Goal: Information Seeking & Learning: Learn about a topic

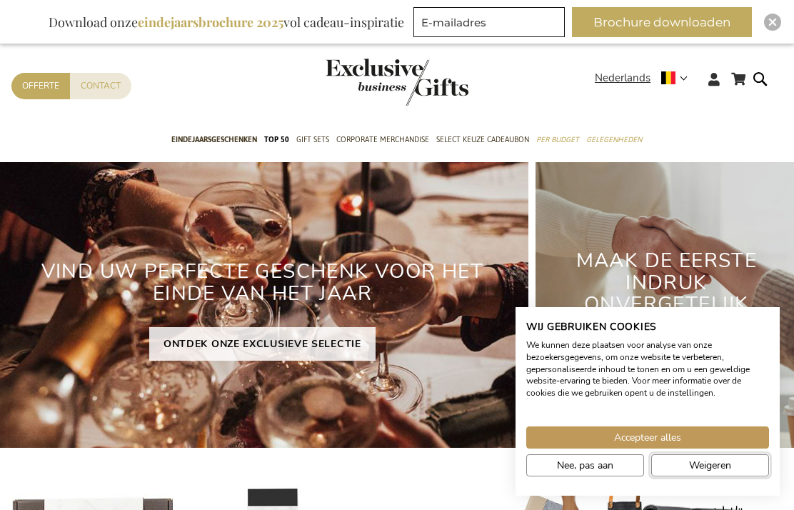
click at [741, 471] on button "Weigeren" at bounding box center [710, 465] width 118 height 22
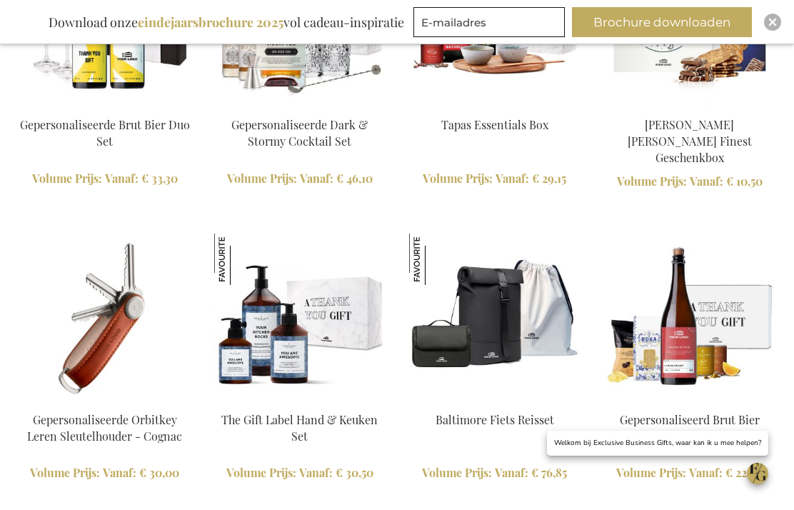
scroll to position [2232, 0]
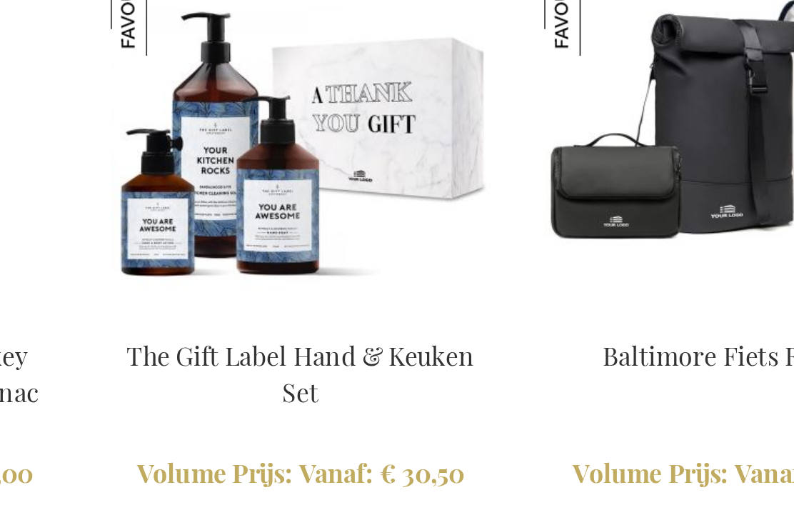
click at [214, 193] on img at bounding box center [299, 278] width 171 height 171
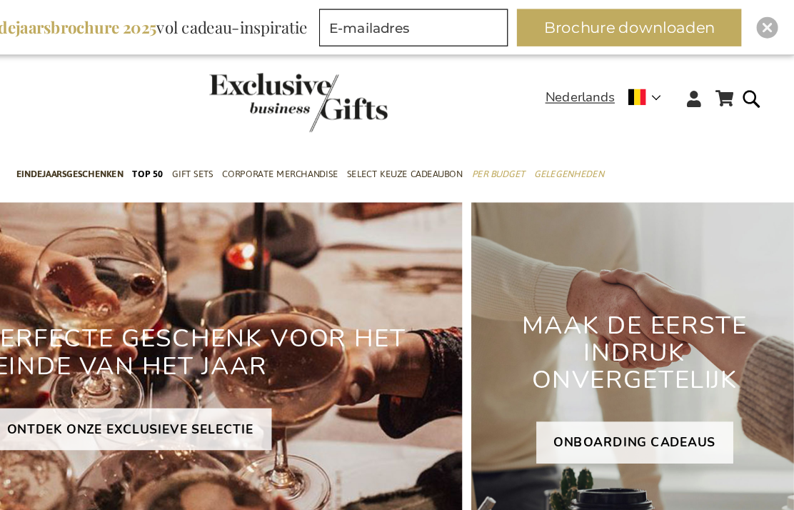
click at [572, 20] on button "Brochure downloaden" at bounding box center [662, 22] width 180 height 30
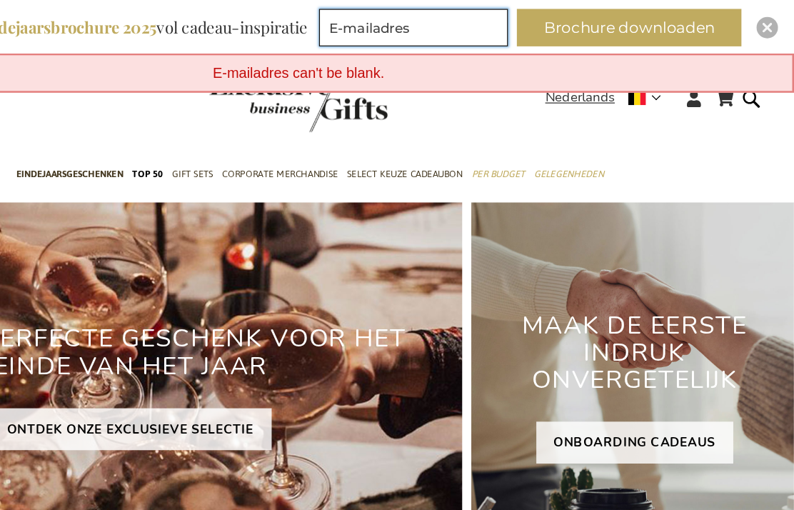
click at [413, 24] on input "E-mailadres" at bounding box center [488, 22] width 151 height 30
type input "cathy.laserontharing@gmail.com"
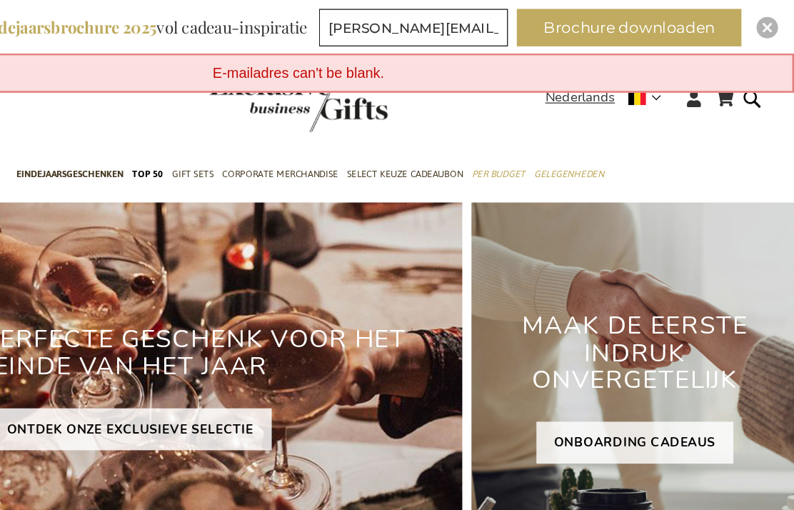
click at [572, 24] on button "Brochure downloaden" at bounding box center [662, 22] width 180 height 30
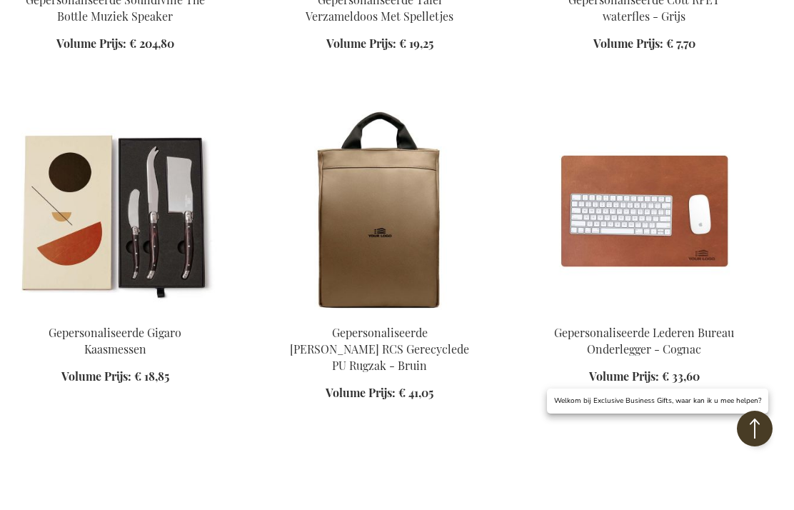
scroll to position [1114, 0]
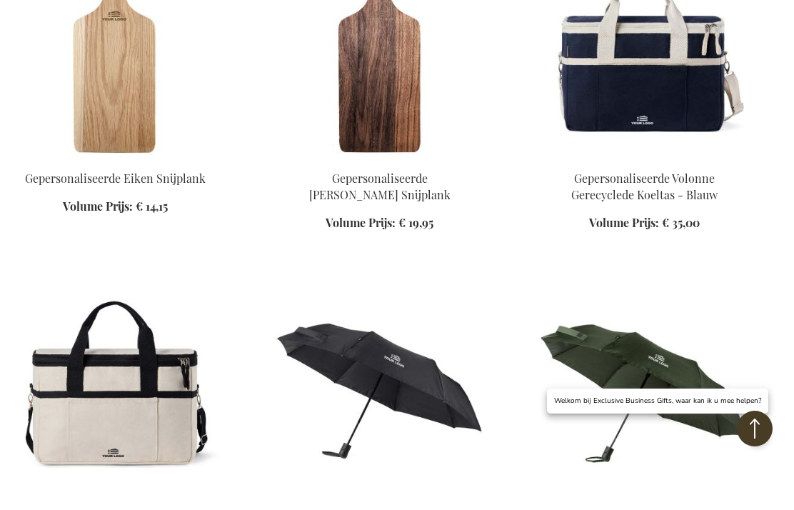
scroll to position [1996, 0]
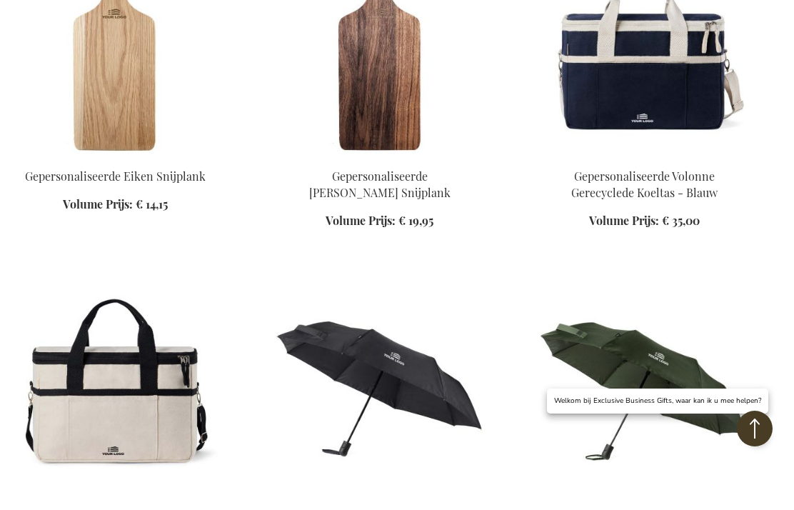
click at [102, 394] on img at bounding box center [114, 428] width 207 height 200
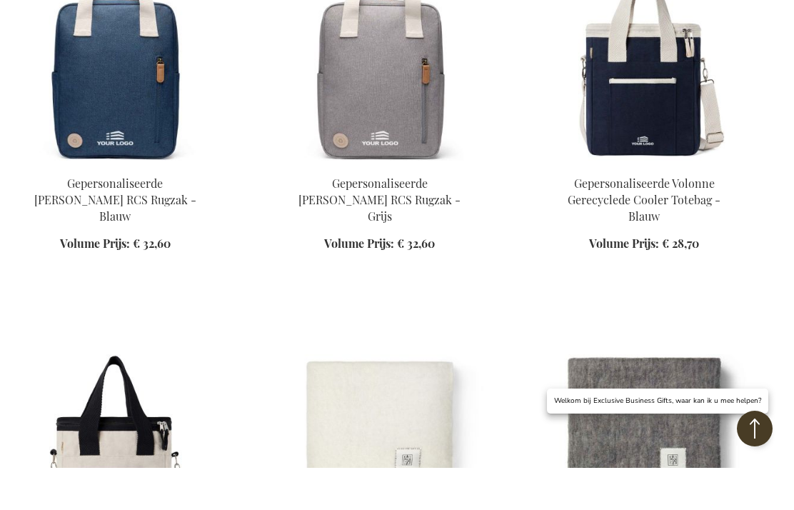
scroll to position [1730, 0]
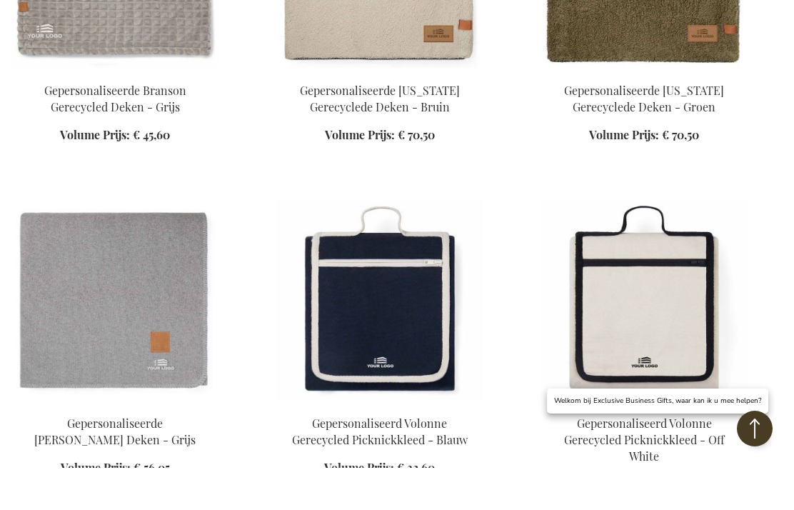
scroll to position [2551, 0]
click at [600, 243] on img at bounding box center [643, 343] width 207 height 200
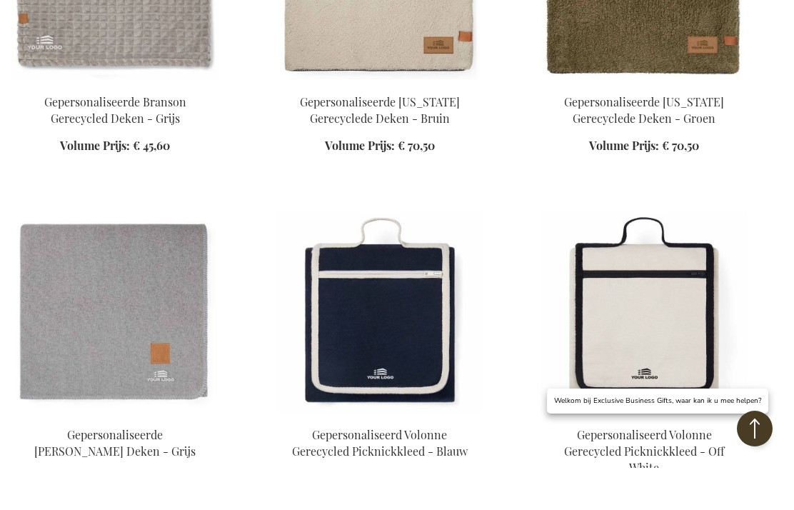
scroll to position [1219, 0]
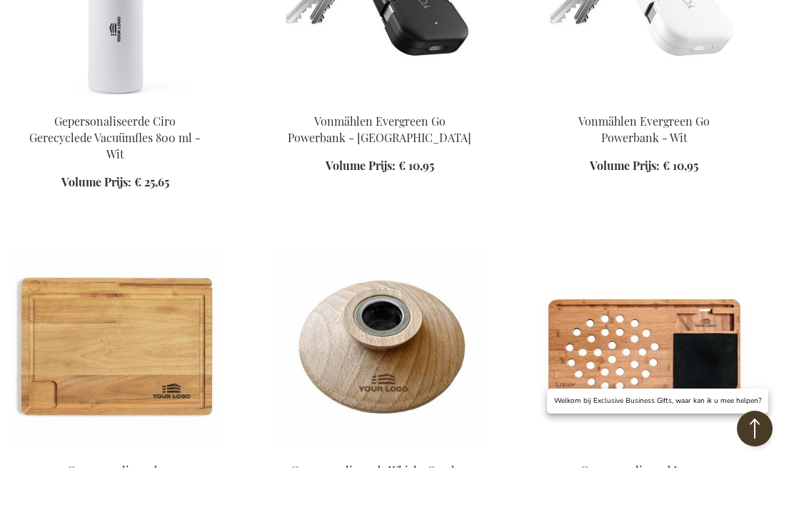
scroll to position [2871, 0]
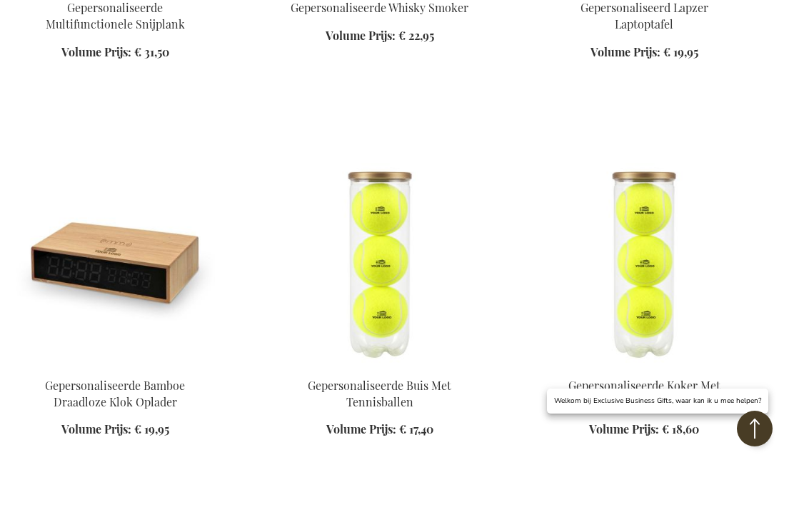
scroll to position [3353, 0]
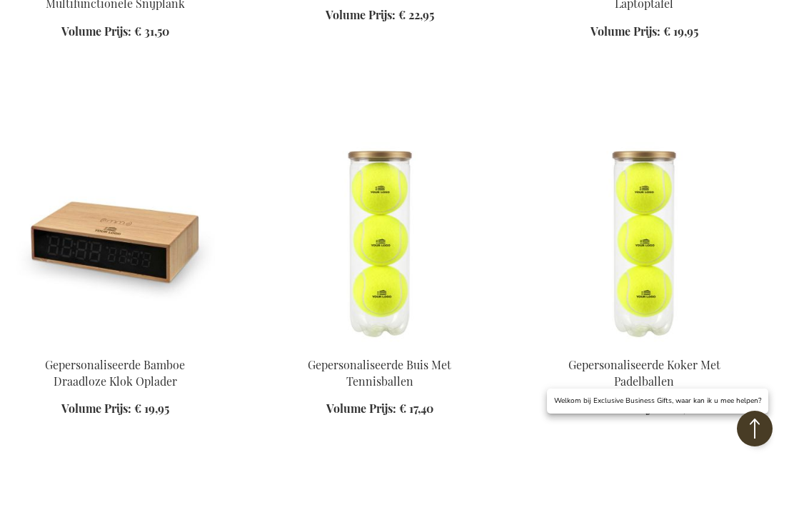
click at [79, 188] on img at bounding box center [114, 284] width 207 height 200
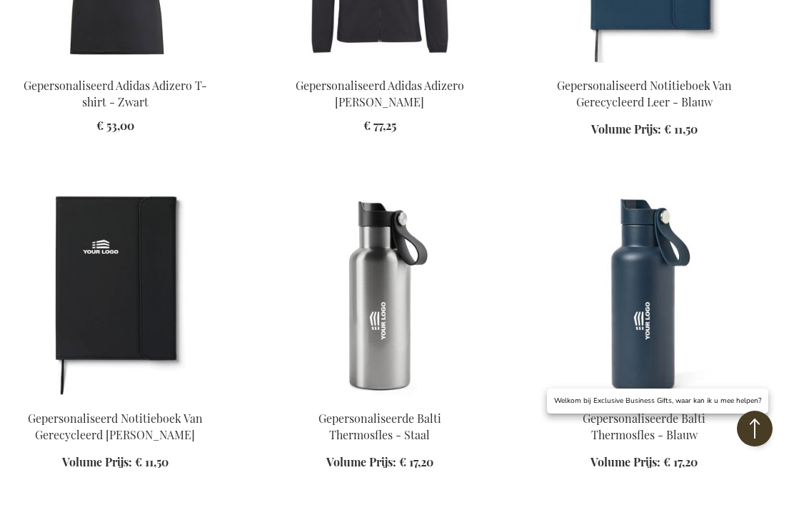
scroll to position [1467, 0]
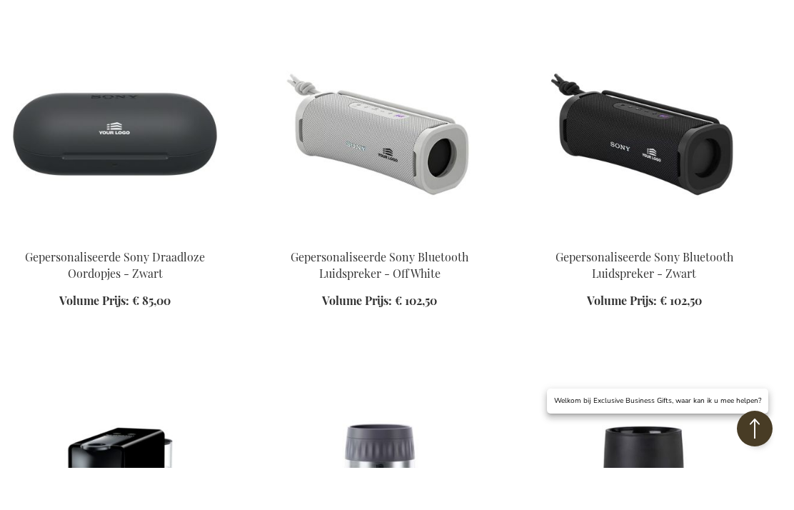
scroll to position [4452, 0]
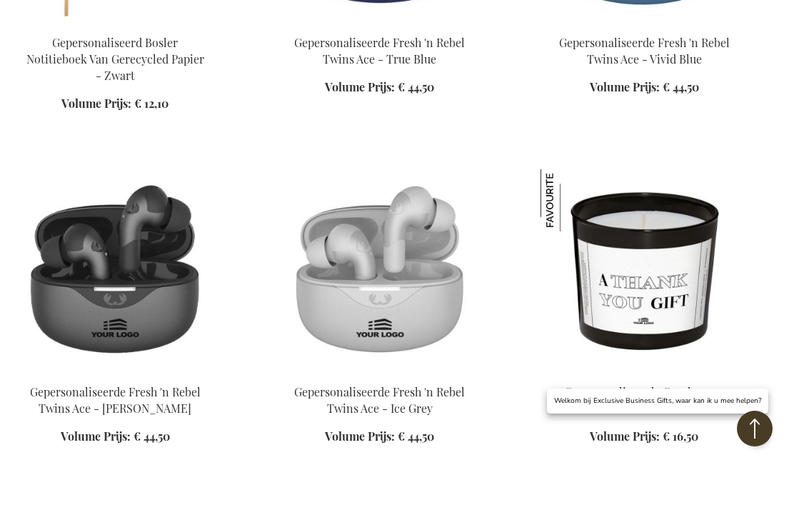
scroll to position [5703, 0]
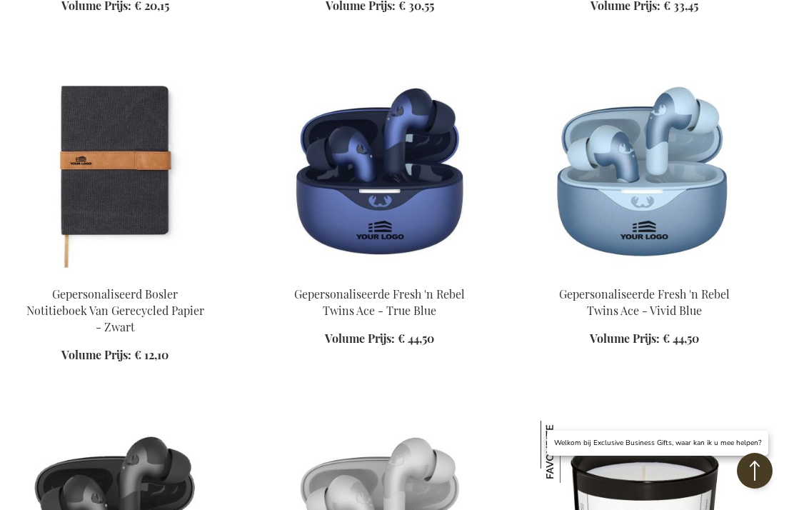
scroll to position [5487, 0]
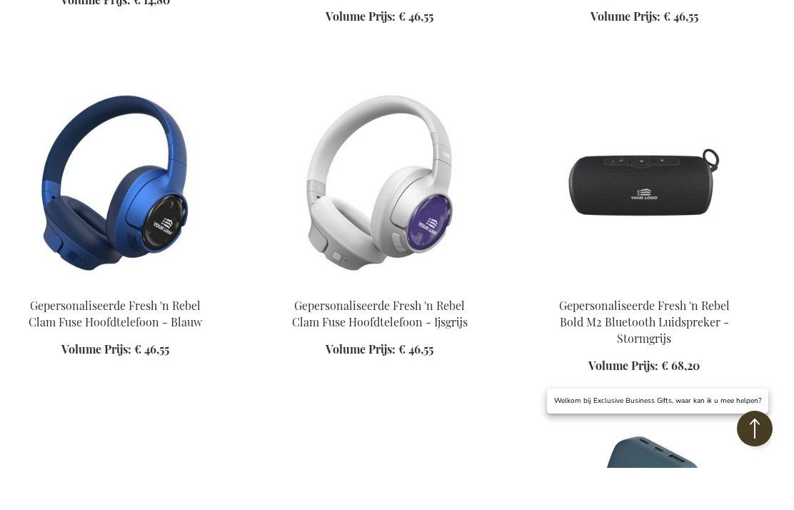
scroll to position [6880, 0]
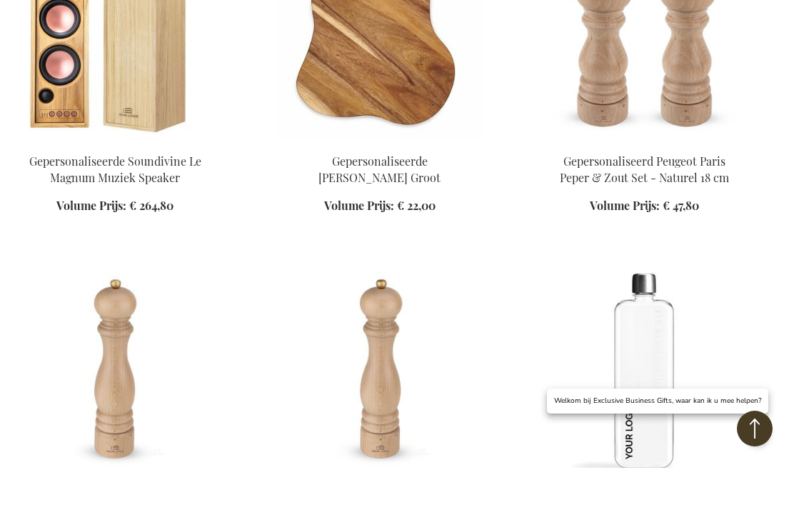
scroll to position [8397, 0]
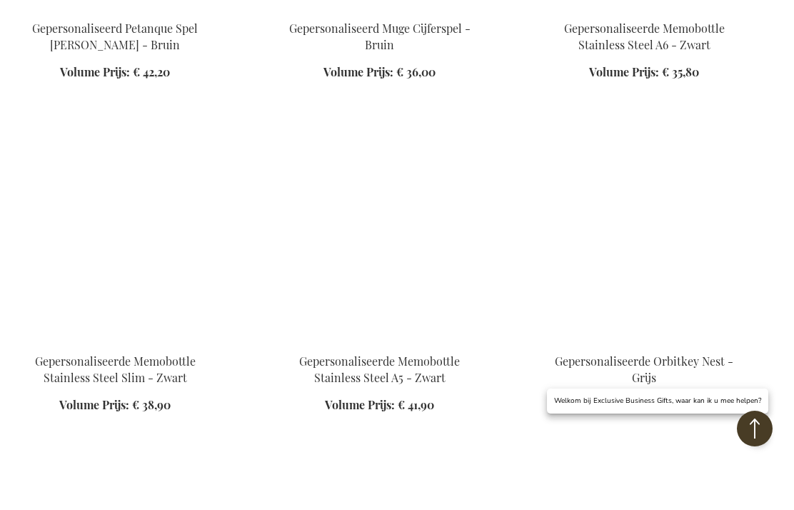
scroll to position [9575, 0]
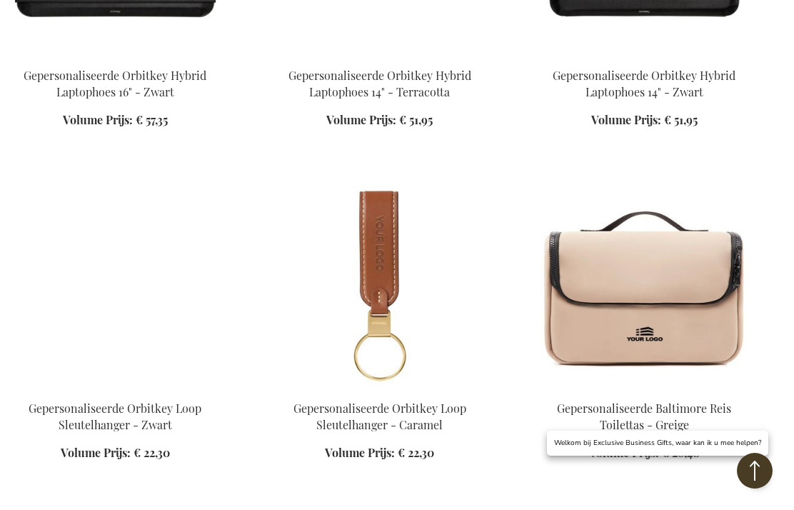
scroll to position [10941, 0]
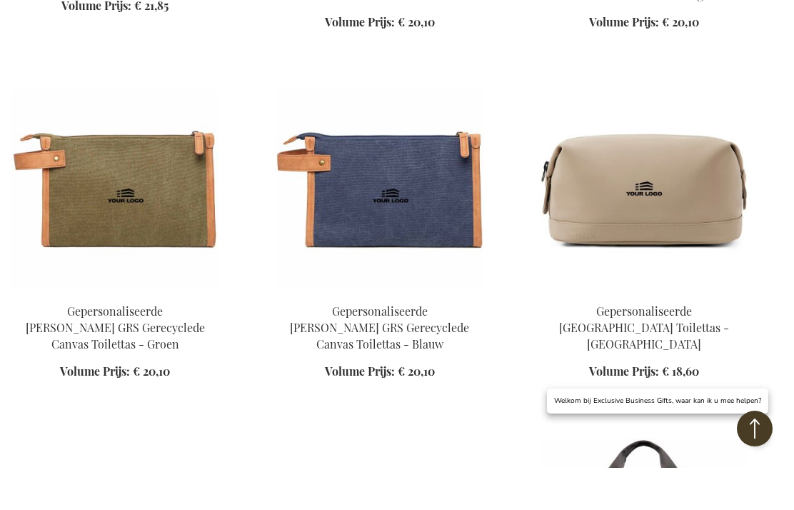
scroll to position [12542, 0]
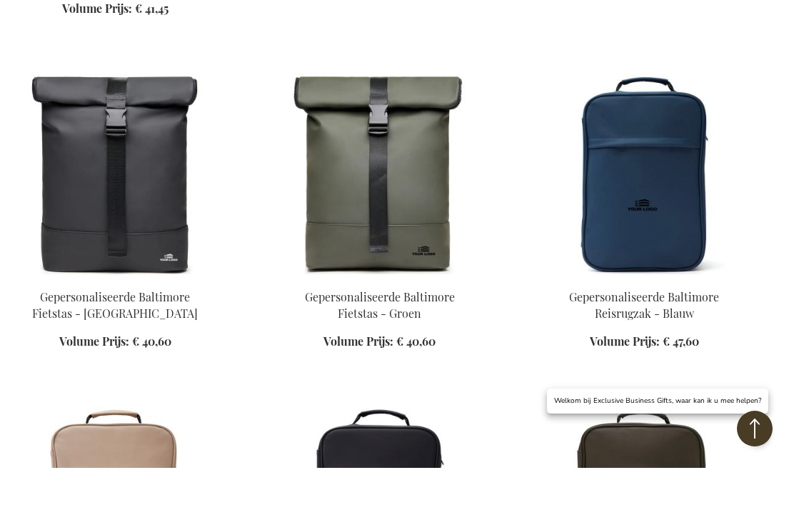
scroll to position [13863, 0]
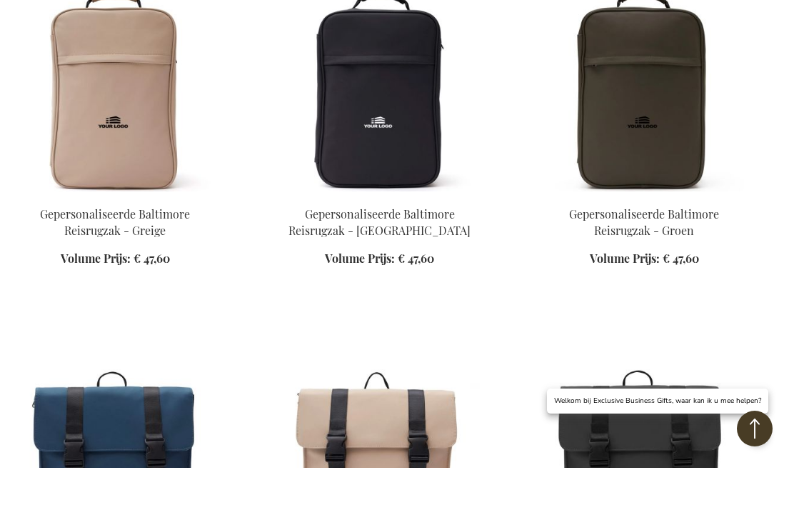
scroll to position [14277, 0]
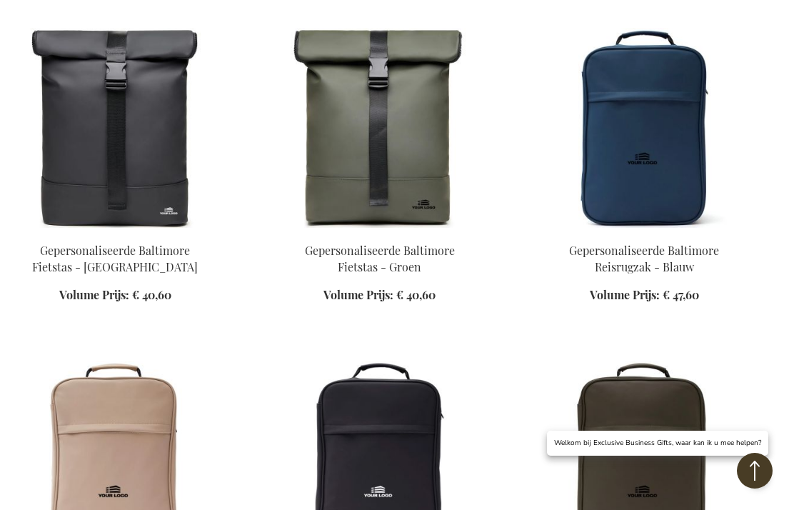
scroll to position [13947, 0]
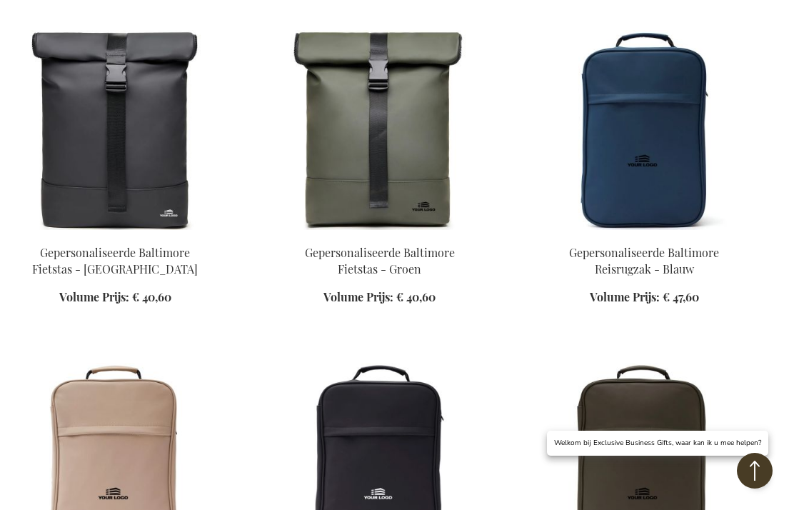
click at [120, 363] on img at bounding box center [114, 463] width 207 height 200
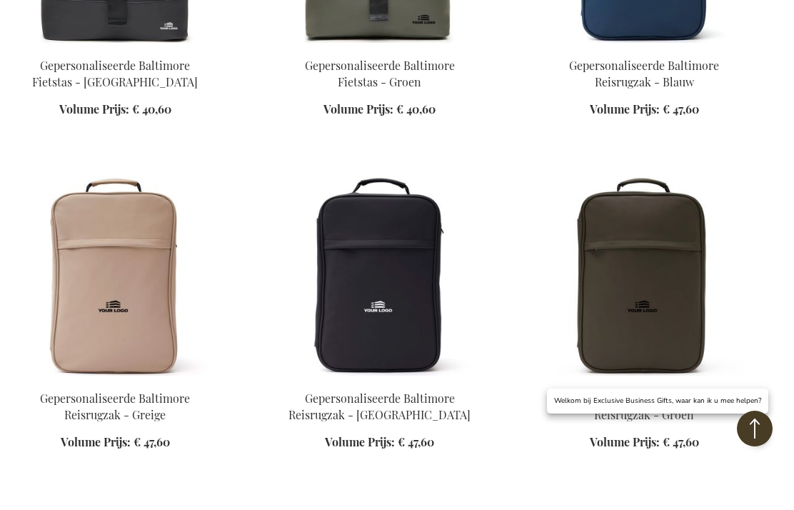
scroll to position [1549, 0]
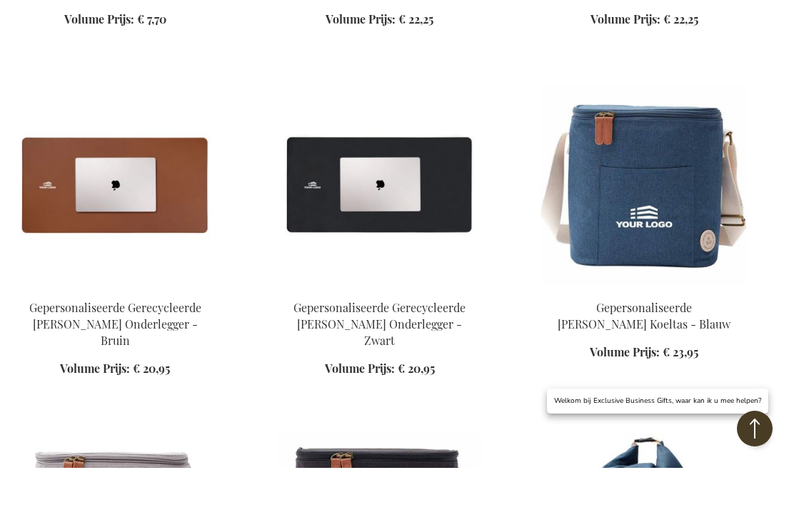
scroll to position [5086, 0]
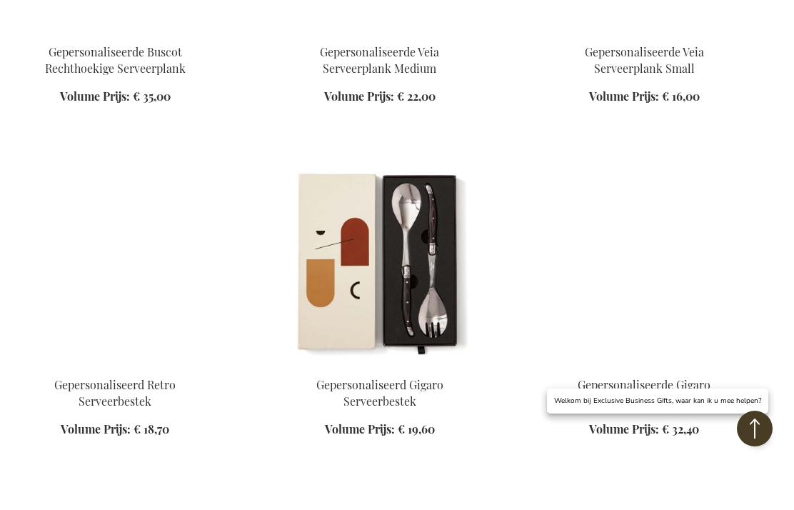
scroll to position [8174, 0]
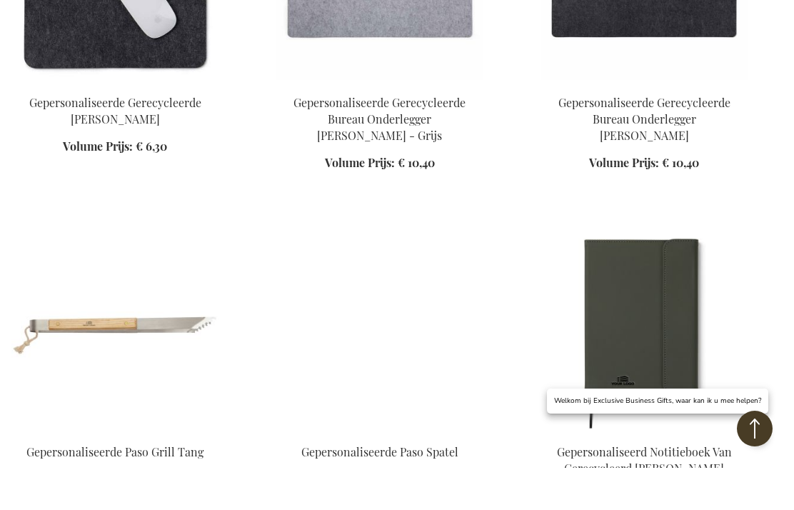
scroll to position [9499, 0]
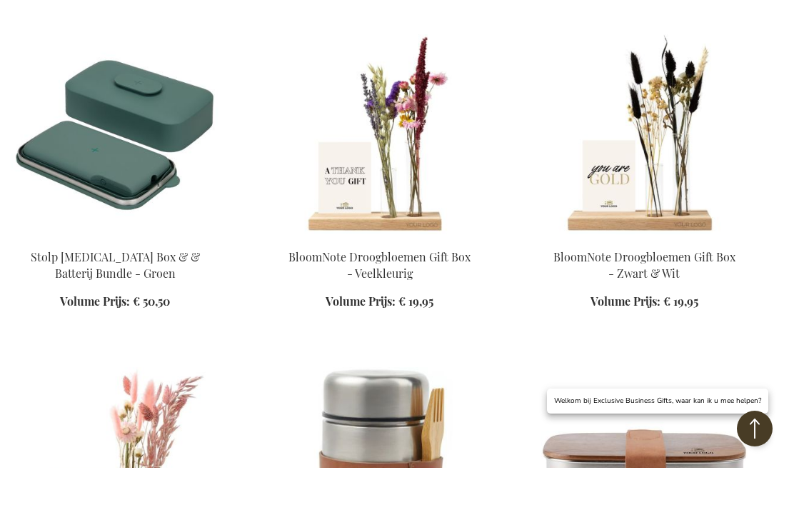
scroll to position [10720, 0]
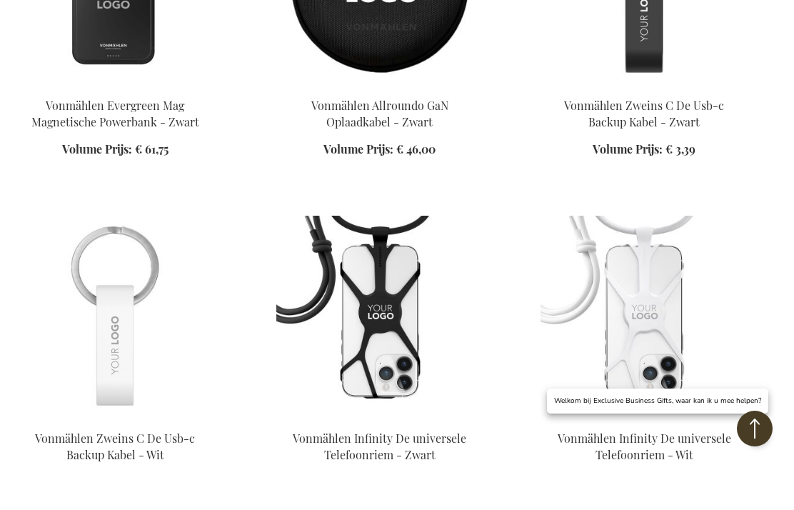
scroll to position [11914, 0]
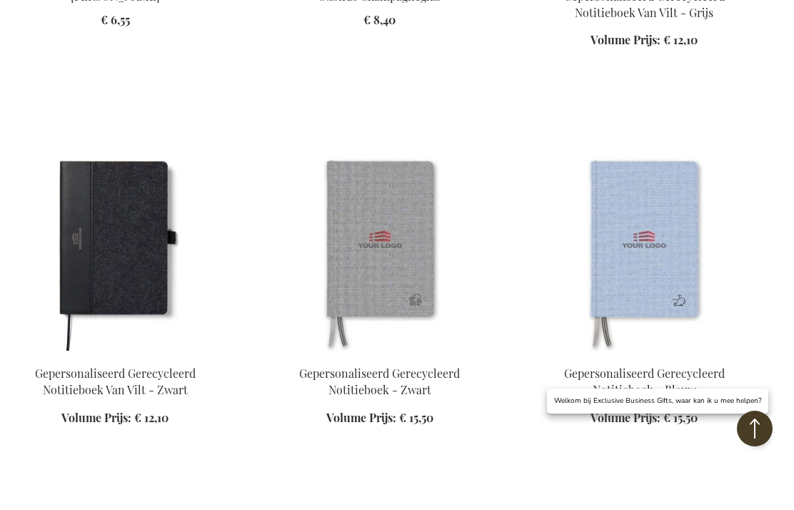
scroll to position [13036, 0]
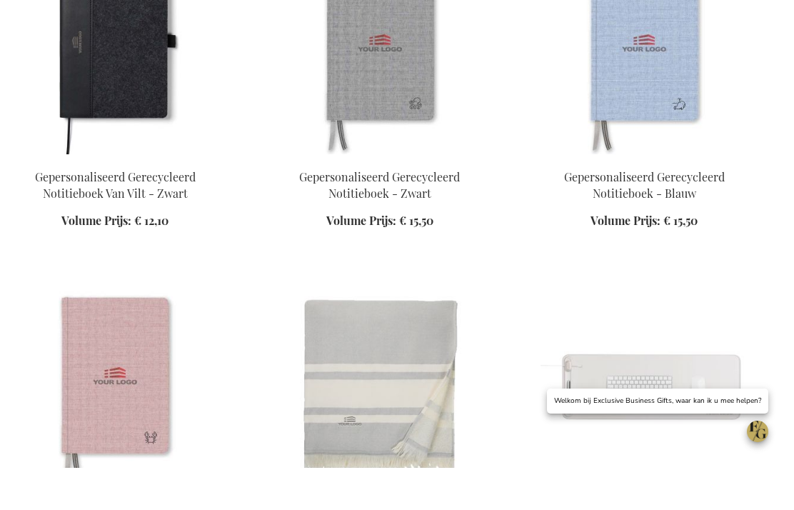
scroll to position [888, 0]
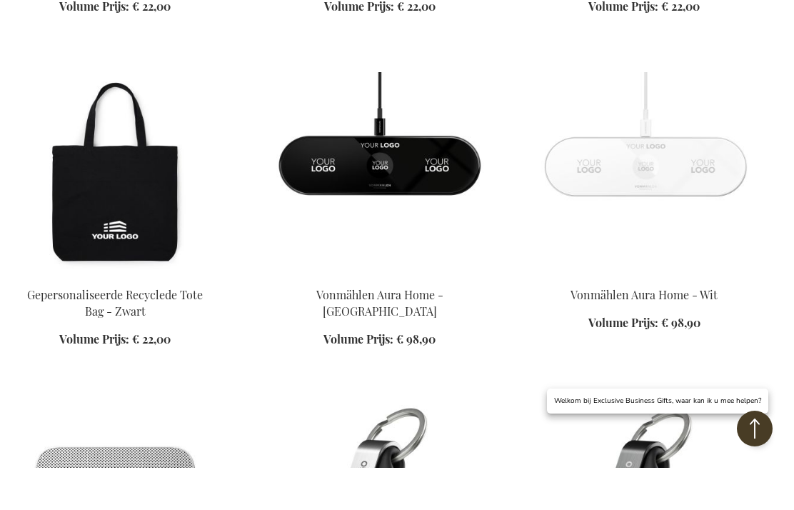
scroll to position [2631, 0]
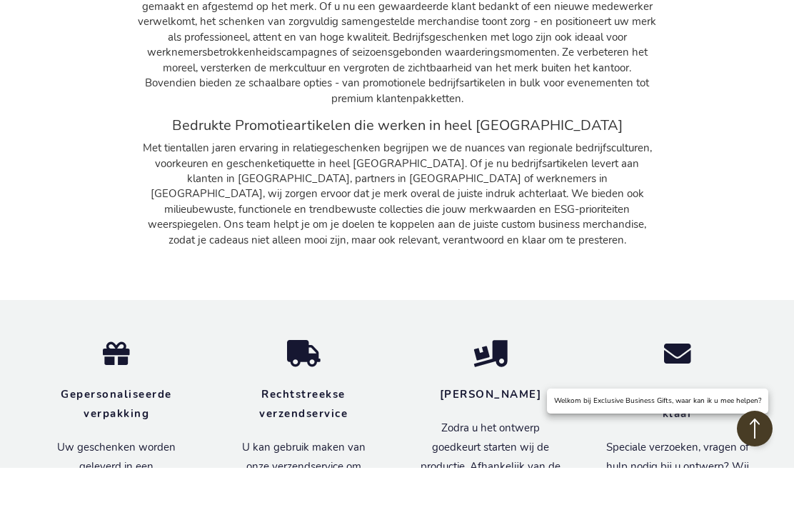
scroll to position [4832, 0]
